Goal: Task Accomplishment & Management: Complete application form

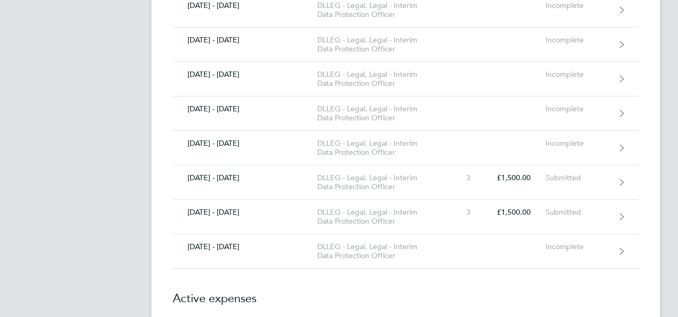
scroll to position [484, 0]
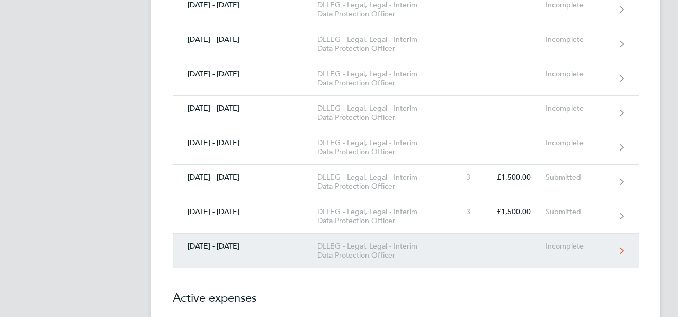
click at [622, 248] on icon at bounding box center [622, 250] width 4 height 7
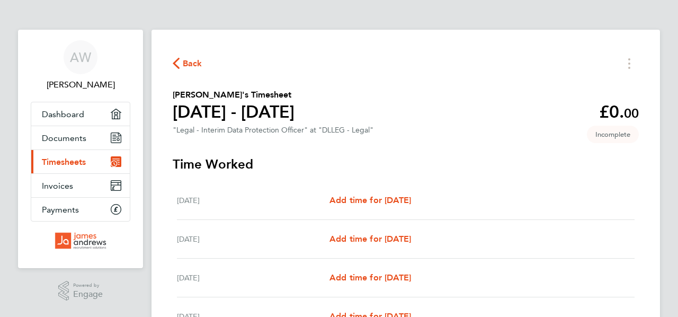
click at [200, 64] on span "Back" at bounding box center [193, 63] width 20 height 13
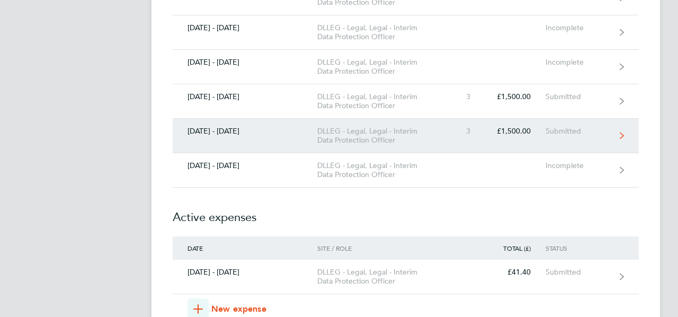
scroll to position [554, 0]
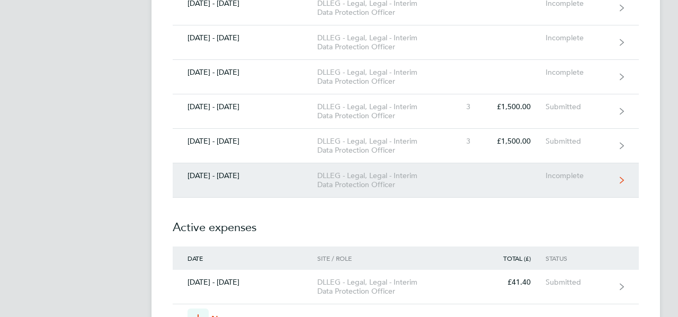
click at [621, 176] on icon at bounding box center [622, 179] width 4 height 7
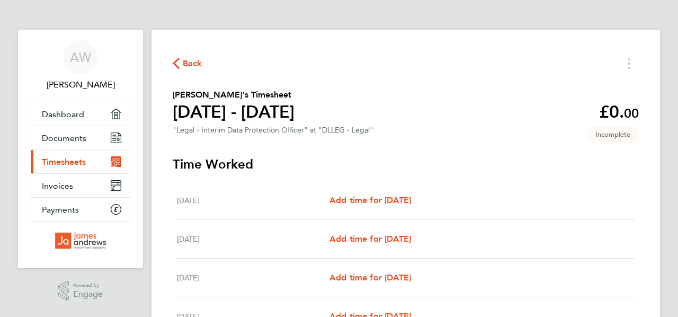
scroll to position [41, 0]
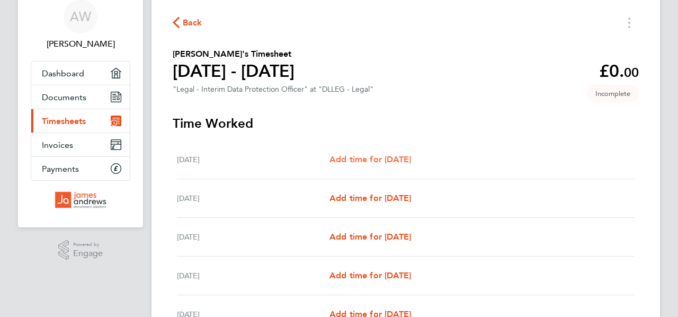
click at [362, 155] on span "Add time for [DATE]" at bounding box center [371, 159] width 82 height 10
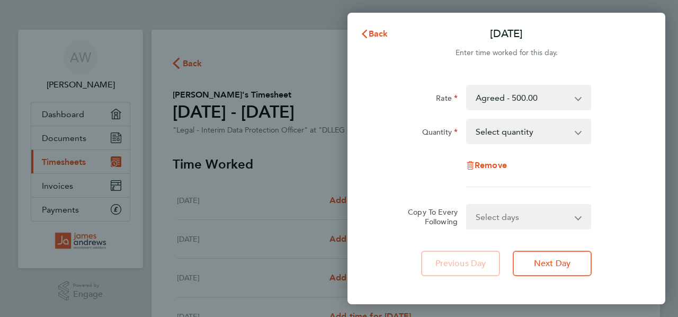
click at [580, 131] on app-icon-cross-button at bounding box center [584, 131] width 13 height 23
click at [578, 134] on app-icon-cross-button at bounding box center [584, 131] width 13 height 23
click at [576, 127] on select "Select quantity 0.5 1" at bounding box center [522, 131] width 110 height 23
click at [383, 35] on span "Back" at bounding box center [379, 34] width 20 height 10
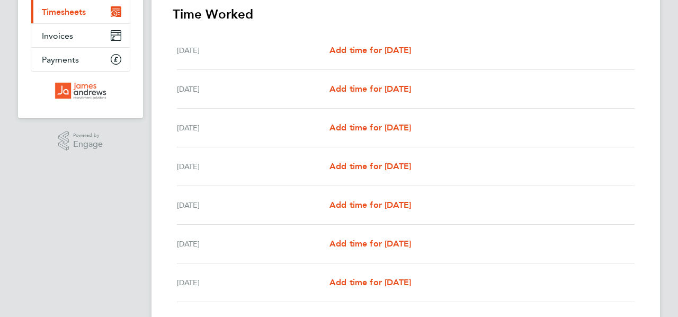
scroll to position [156, 0]
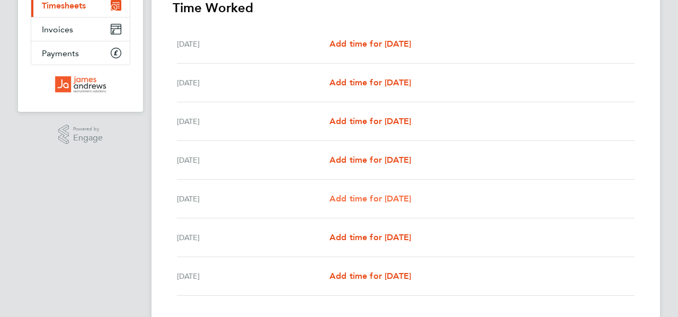
click at [372, 196] on span "Add time for [DATE]" at bounding box center [371, 198] width 82 height 10
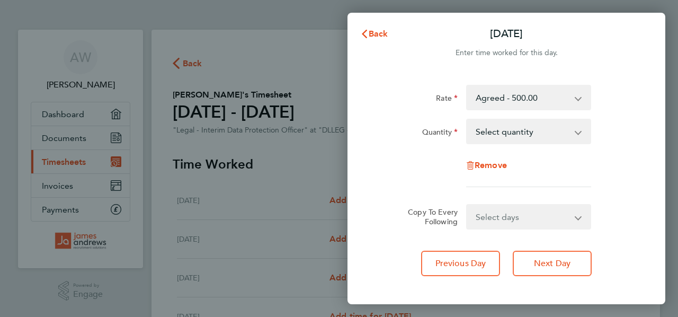
click at [580, 218] on app-icon-cross-button at bounding box center [585, 216] width 13 height 23
click at [575, 217] on select "Select days Day Weekend (Sat-Sun) [DATE] [DATE]" at bounding box center [522, 216] width 111 height 23
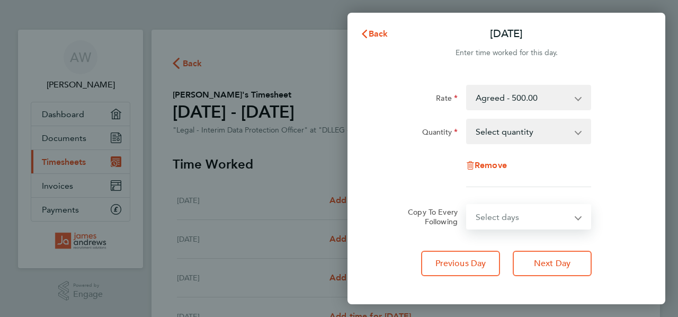
click at [579, 97] on app-icon-cross-button at bounding box center [584, 97] width 13 height 23
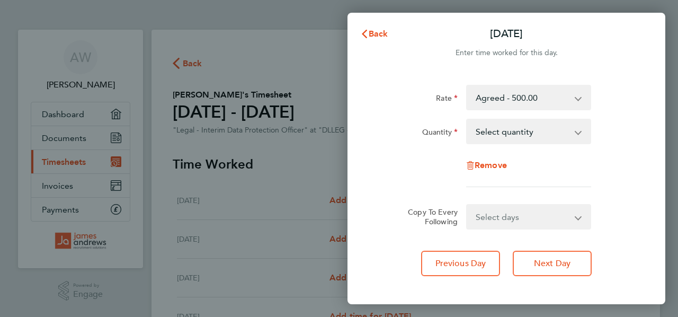
click at [578, 95] on app-icon-cross-button at bounding box center [584, 97] width 13 height 23
click at [576, 95] on select "Agreed - 500.00" at bounding box center [522, 97] width 110 height 23
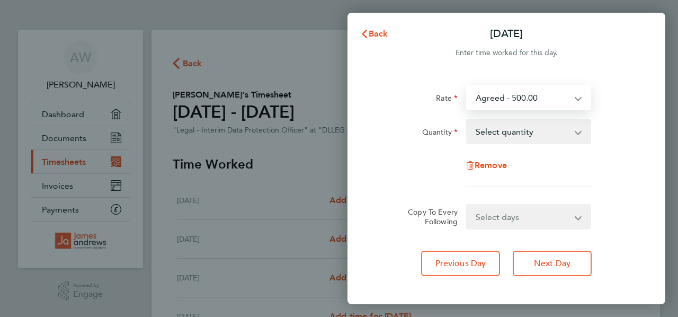
click at [580, 128] on app-icon-cross-button at bounding box center [584, 131] width 13 height 23
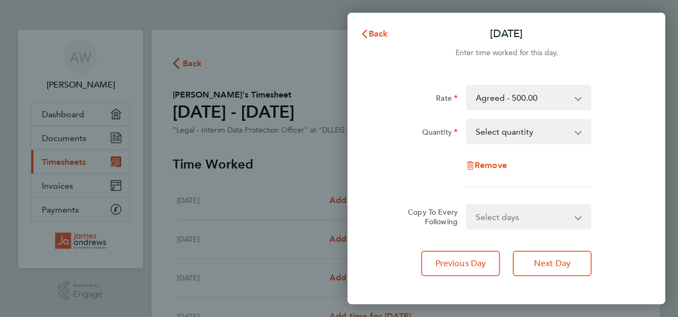
click at [578, 129] on app-icon-cross-button at bounding box center [584, 131] width 13 height 23
click at [574, 129] on select "Select quantity 0.5 1" at bounding box center [522, 131] width 110 height 23
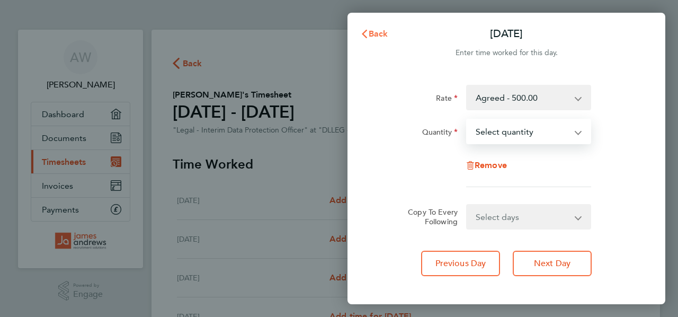
click at [374, 30] on span "Back" at bounding box center [379, 34] width 20 height 10
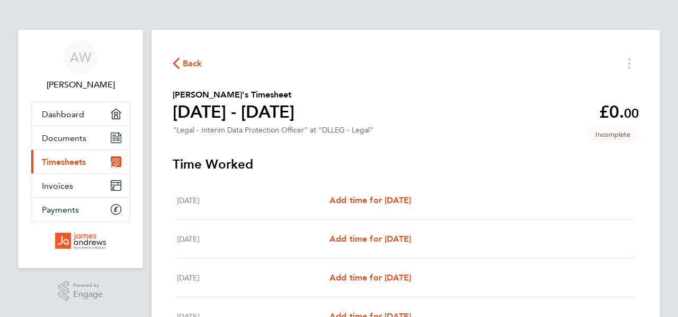
click at [186, 62] on span "Back" at bounding box center [193, 63] width 20 height 13
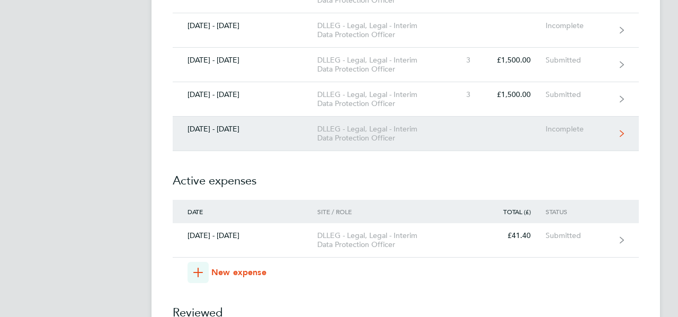
scroll to position [600, 0]
click at [621, 131] on icon at bounding box center [622, 134] width 4 height 7
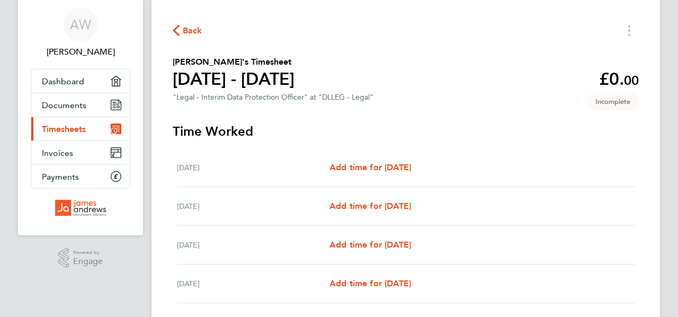
scroll to position [36, 0]
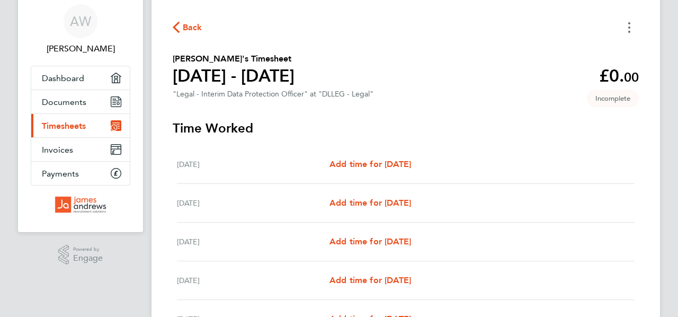
click at [633, 26] on button "Timesheets Menu" at bounding box center [629, 27] width 19 height 16
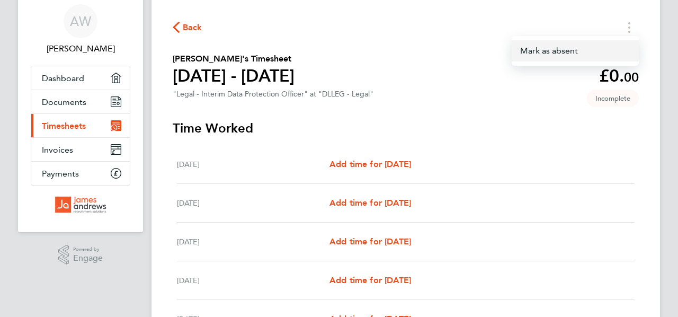
click at [541, 47] on button "Mark as absent" at bounding box center [575, 50] width 127 height 21
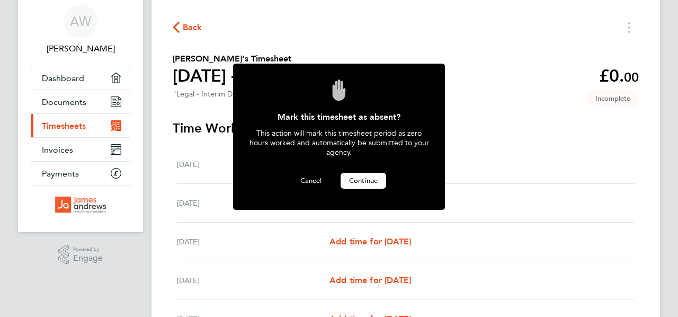
click at [355, 176] on span "Continue" at bounding box center [363, 180] width 29 height 9
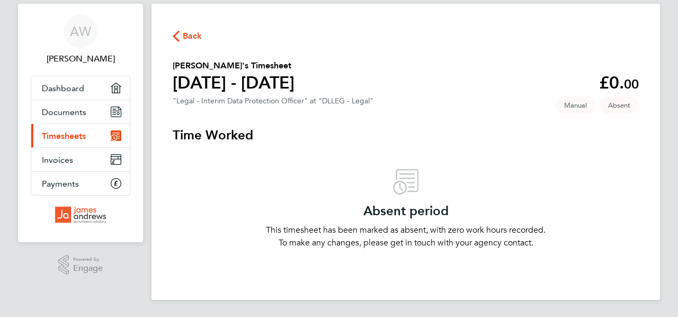
scroll to position [25, 0]
click at [190, 34] on span "Back" at bounding box center [193, 36] width 20 height 13
